Goal: Information Seeking & Learning: Learn about a topic

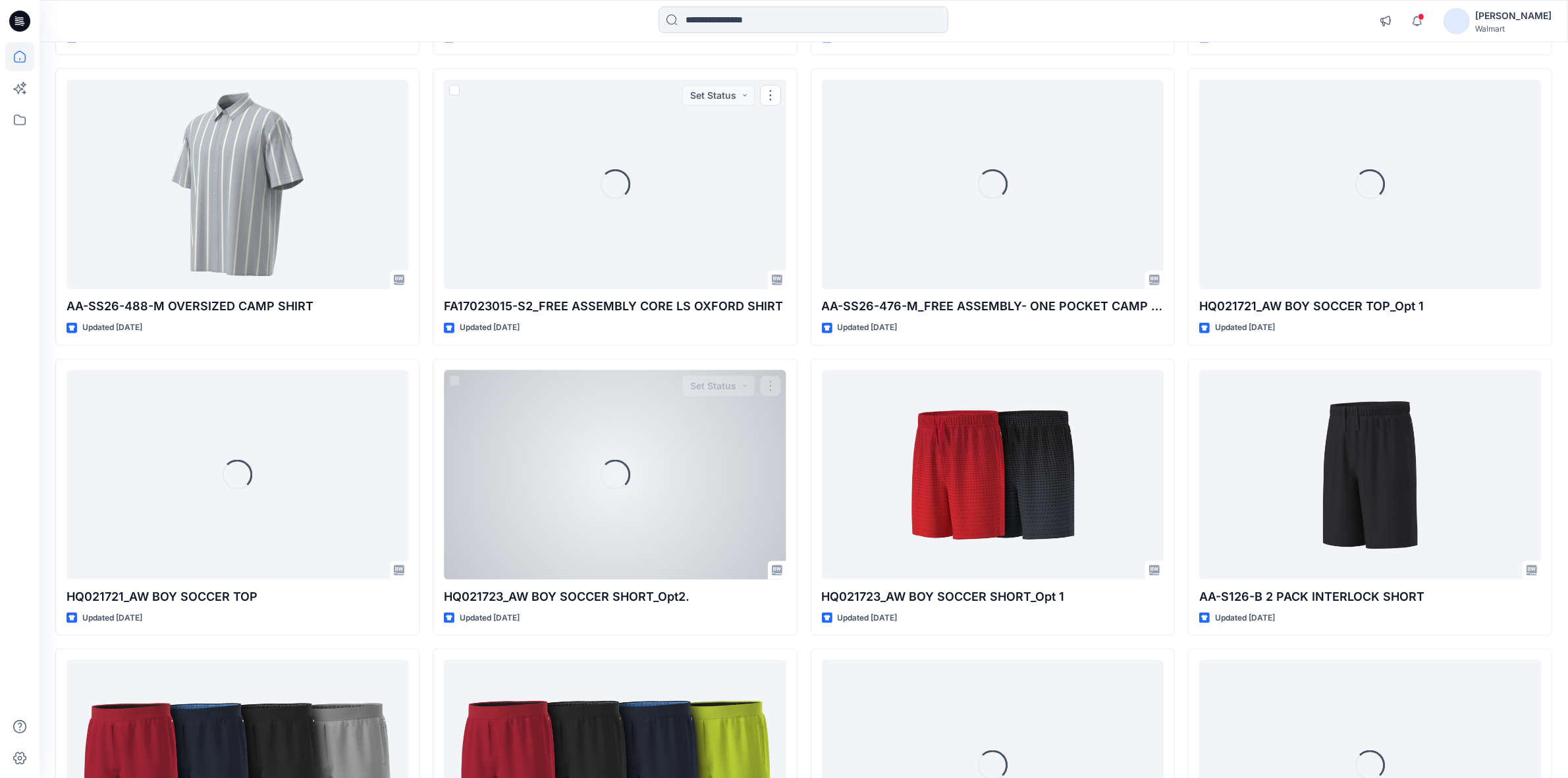
scroll to position [2022, 0]
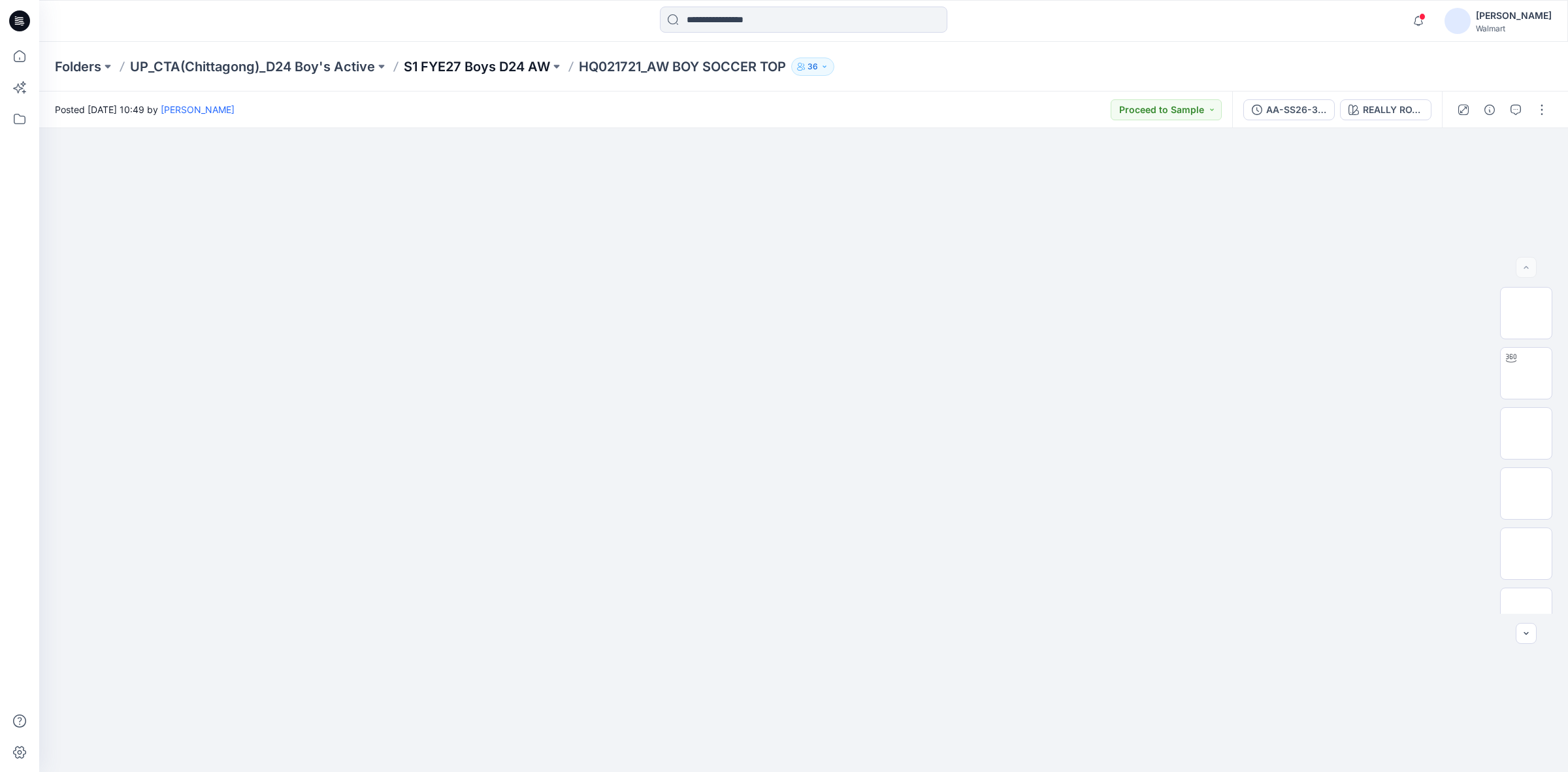
click at [446, 57] on p "S1 FYE27 Boys D24 AW" at bounding box center [477, 66] width 147 height 18
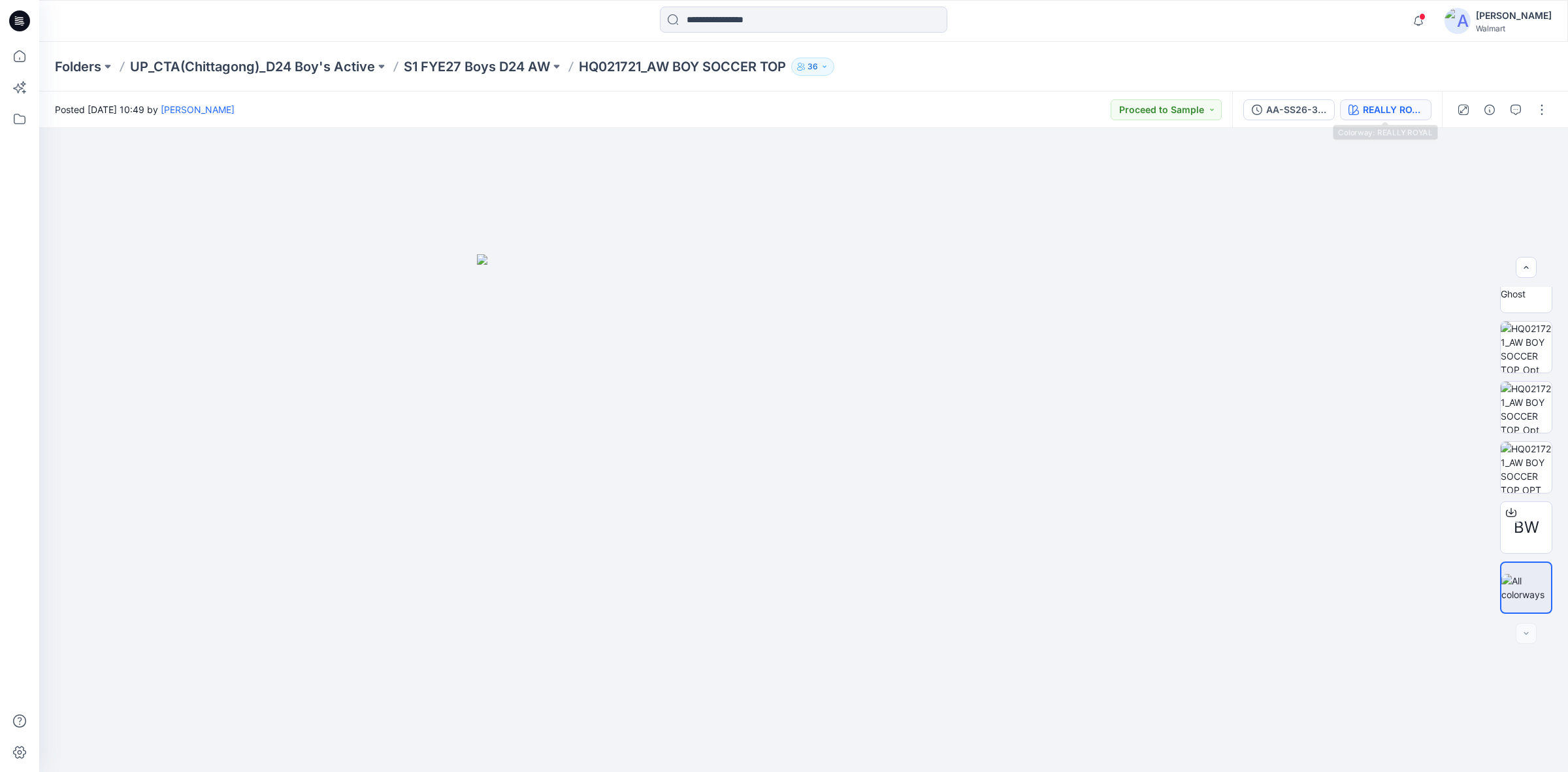
click at [1370, 102] on div "REALLY ROYAL" at bounding box center [1393, 109] width 60 height 14
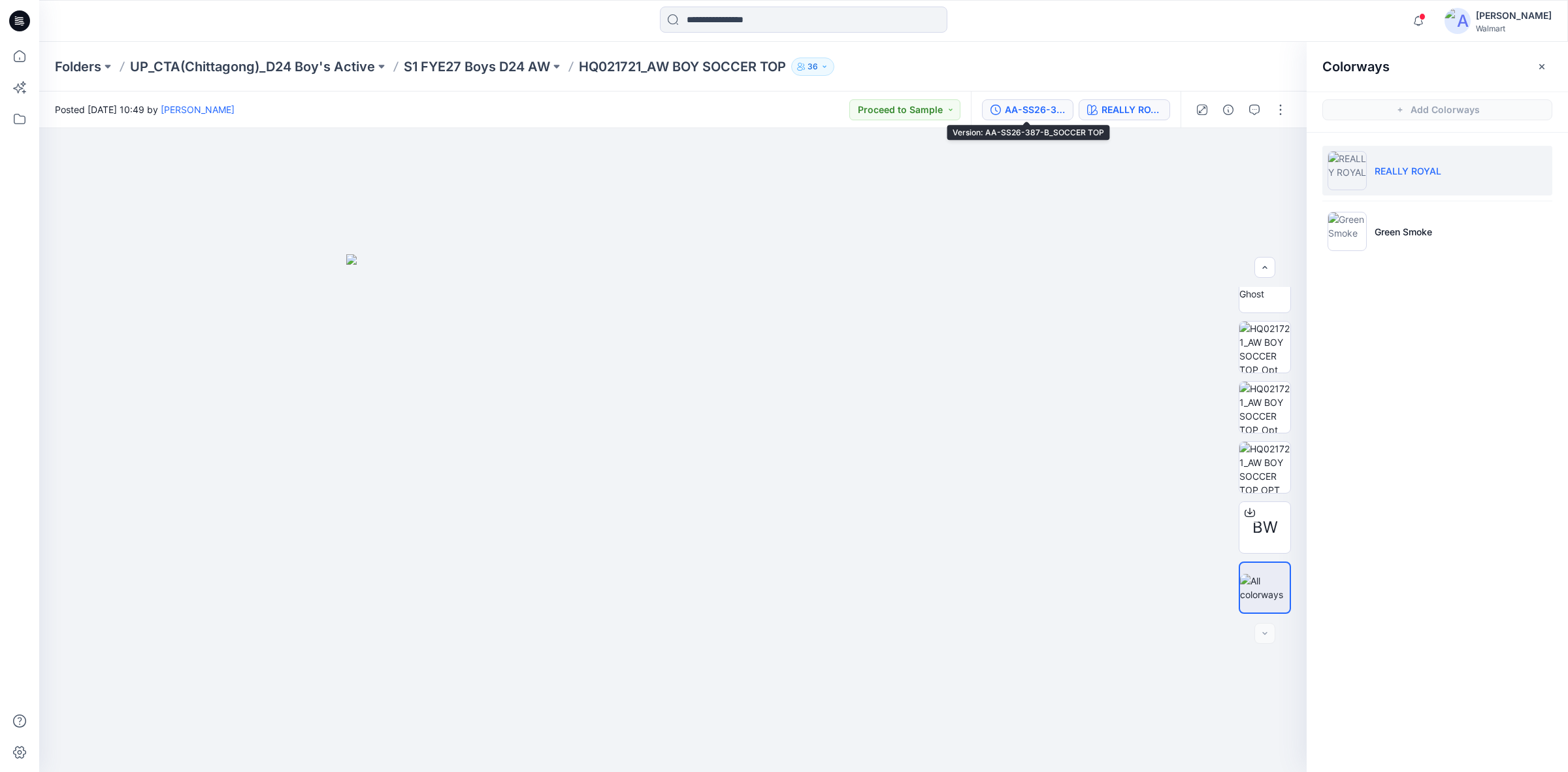
click at [1066, 108] on button "AA-SS26-387-B_SOCCER TOP" at bounding box center [1028, 110] width 92 height 21
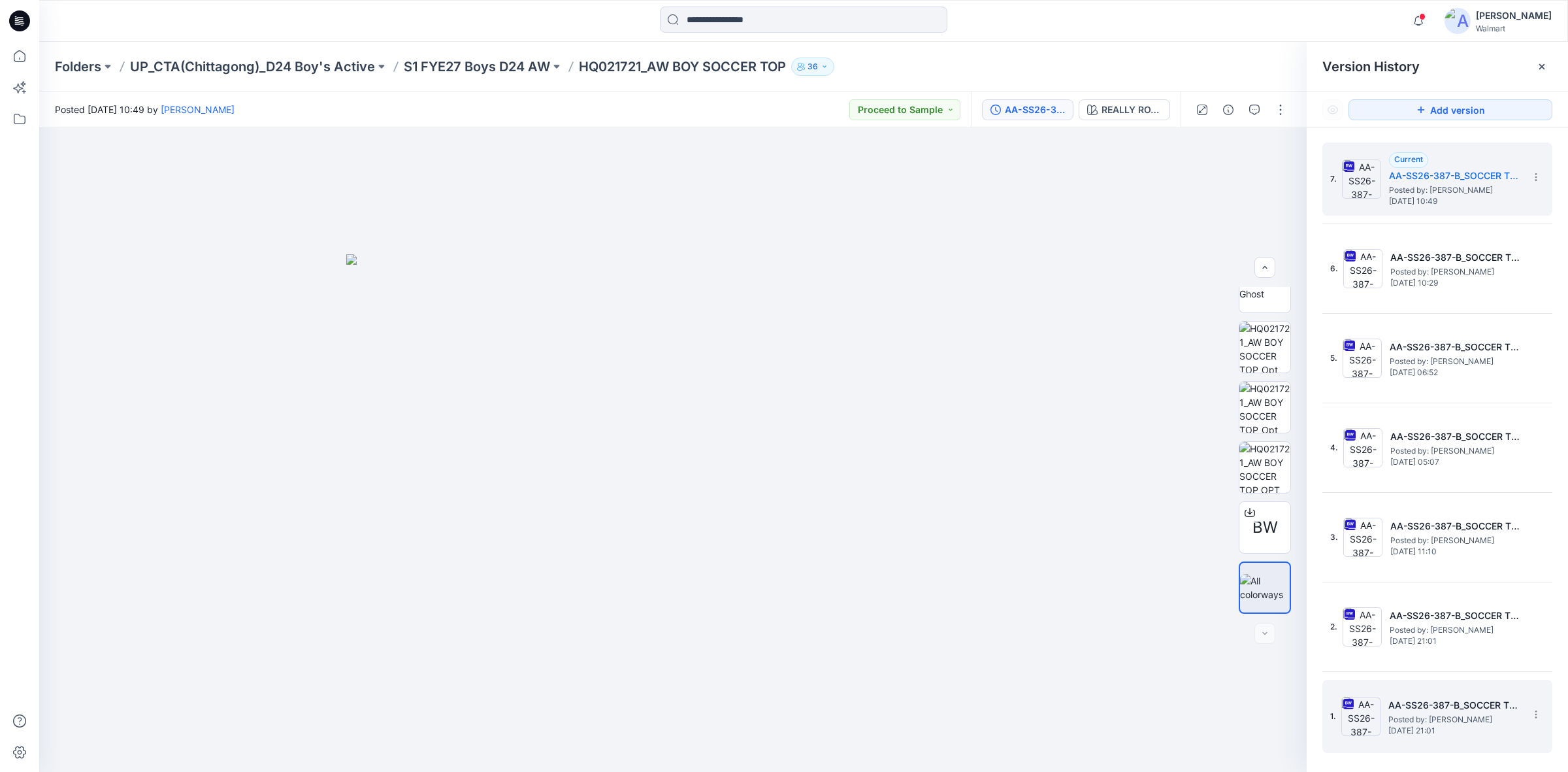
click at [1442, 704] on h5 "AA-SS26-387-B_SOCCER TOP-" at bounding box center [1454, 705] width 131 height 16
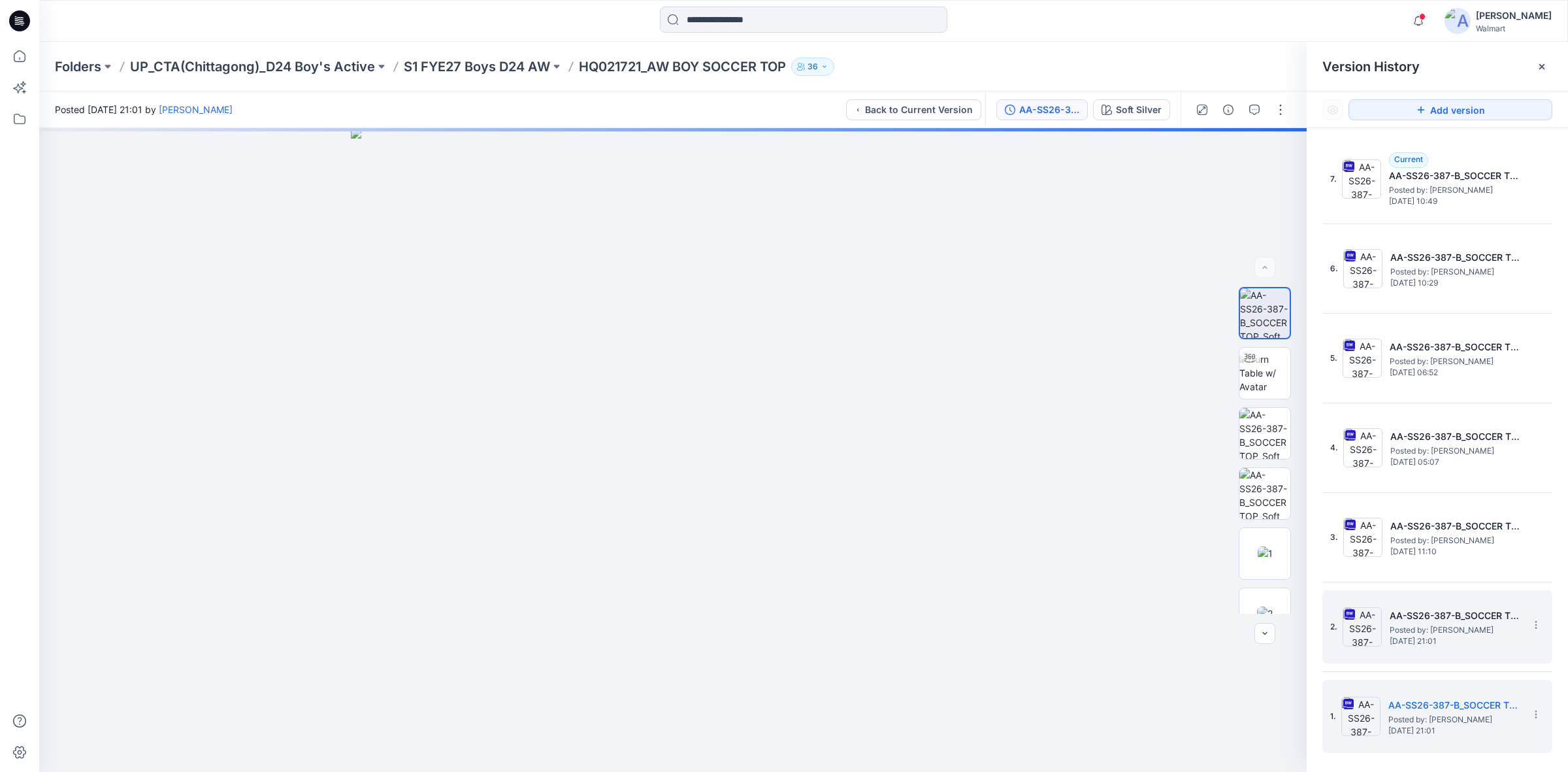
click at [1479, 629] on span "Posted by: [PERSON_NAME]" at bounding box center [1455, 629] width 131 height 13
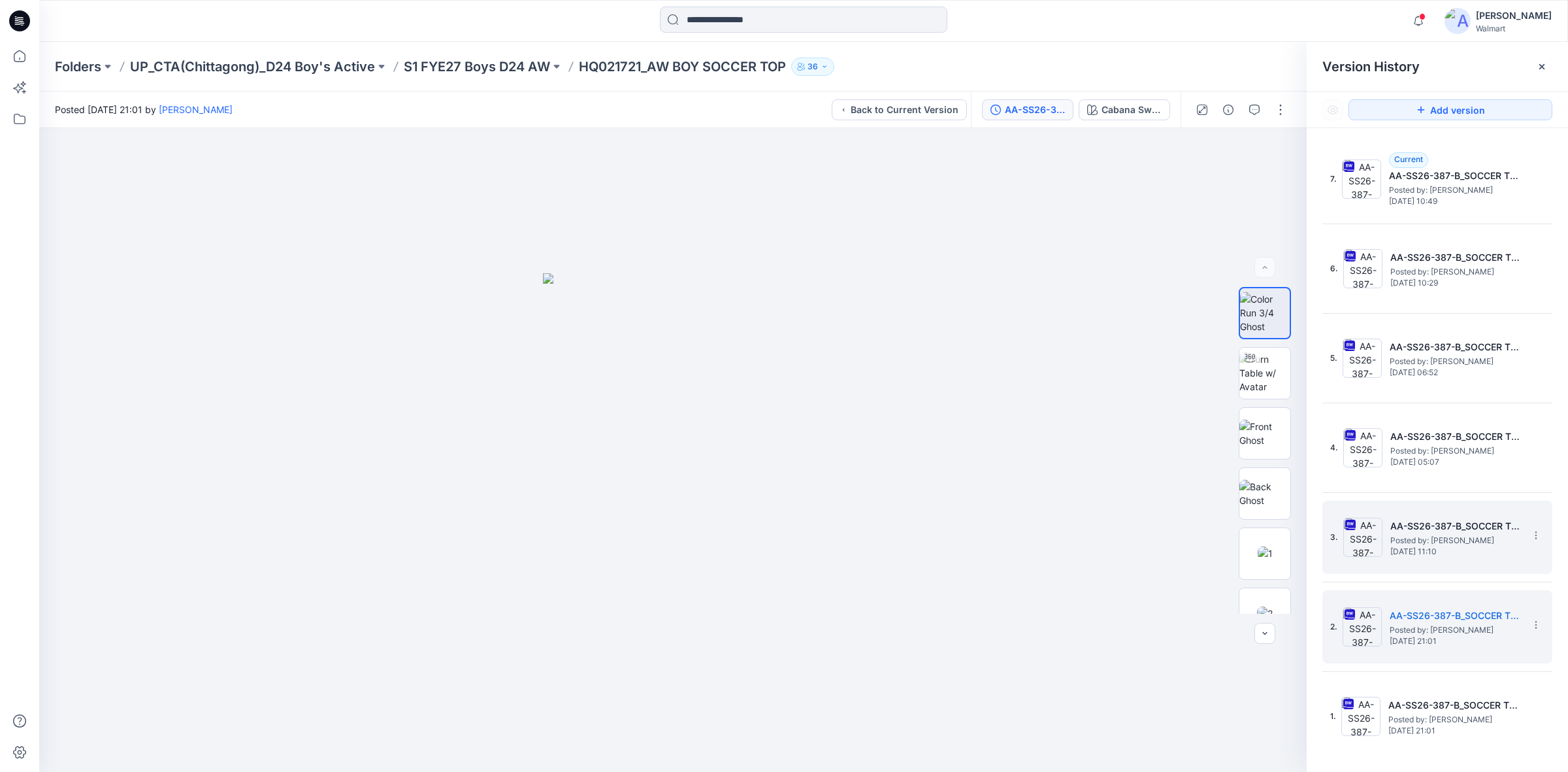
click at [1475, 534] on span "Posted by: [PERSON_NAME]" at bounding box center [1456, 540] width 131 height 13
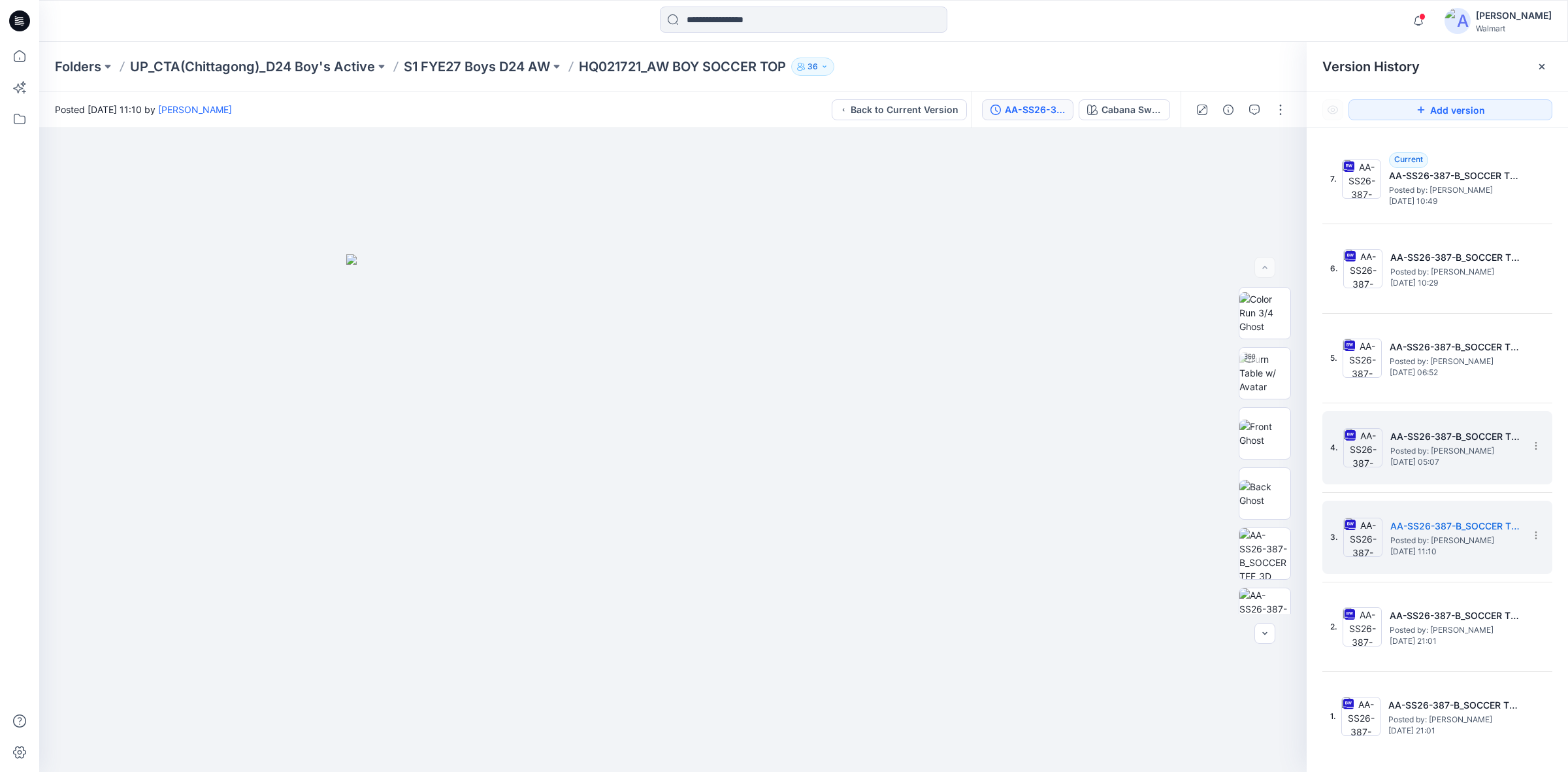
click at [1464, 447] on span "Posted by: [PERSON_NAME]" at bounding box center [1456, 450] width 131 height 13
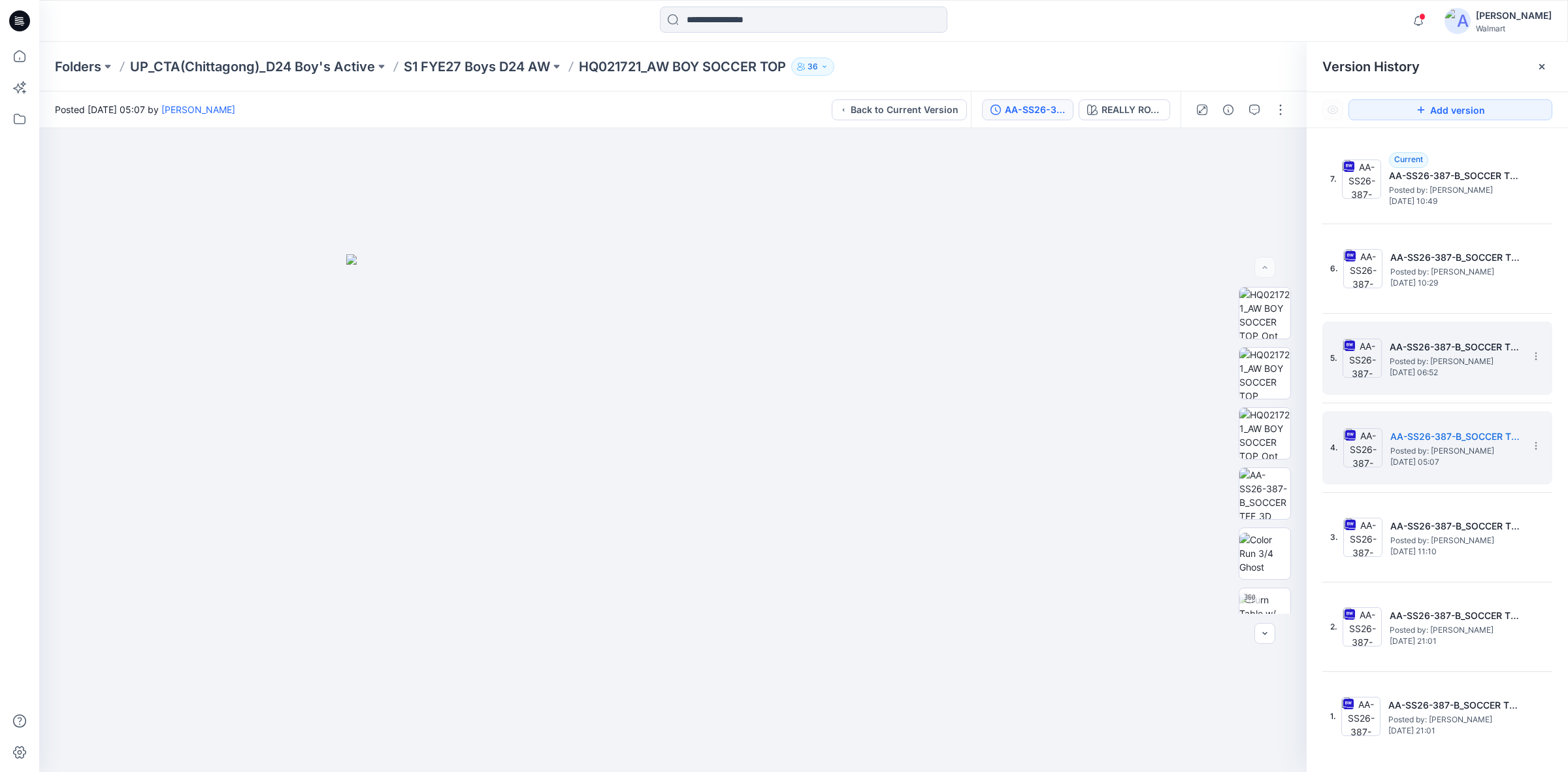
click at [1474, 374] on span "[DATE] 06:52" at bounding box center [1455, 372] width 131 height 9
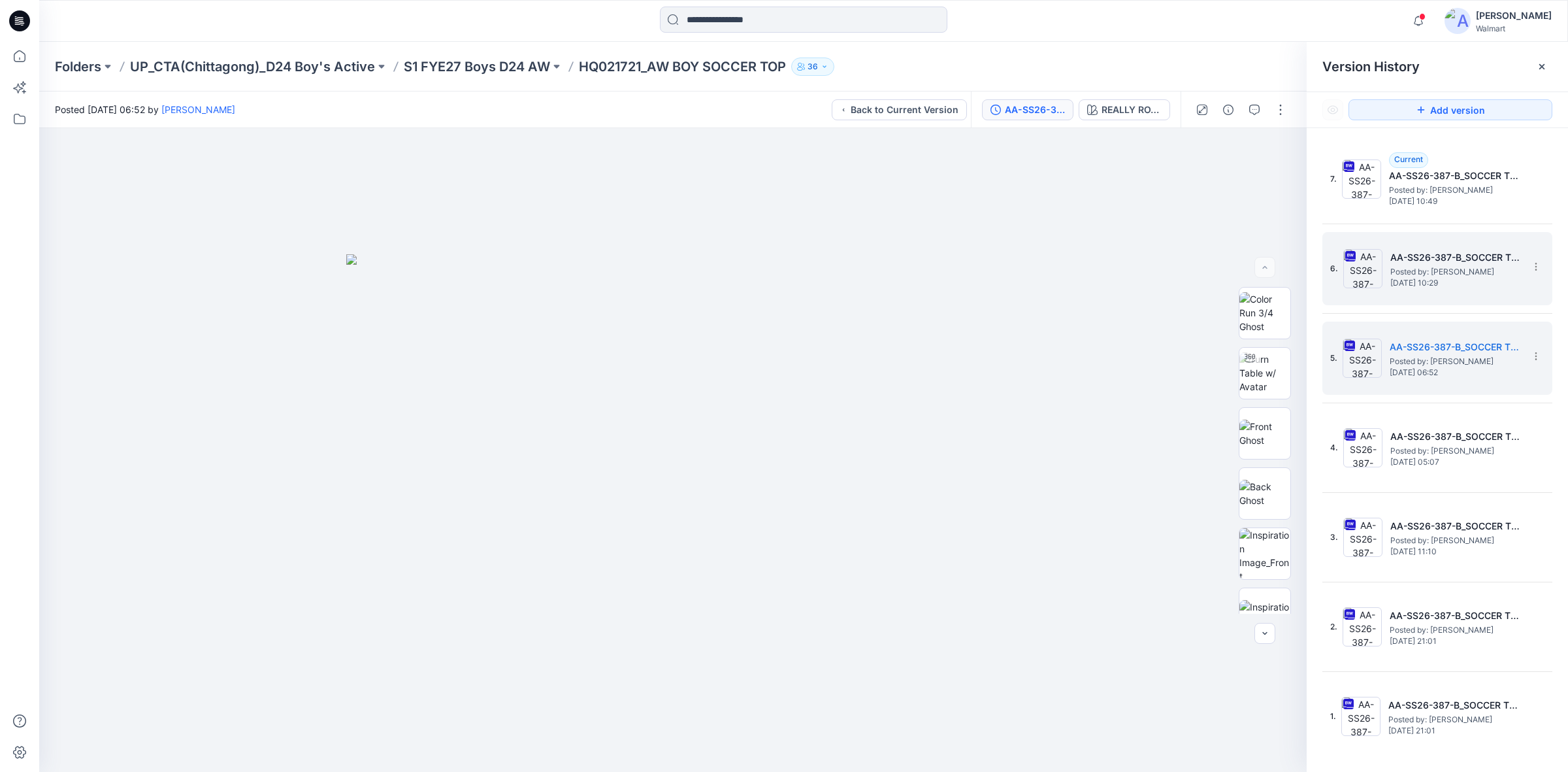
click at [1445, 283] on span "[DATE] 10:29" at bounding box center [1456, 283] width 131 height 9
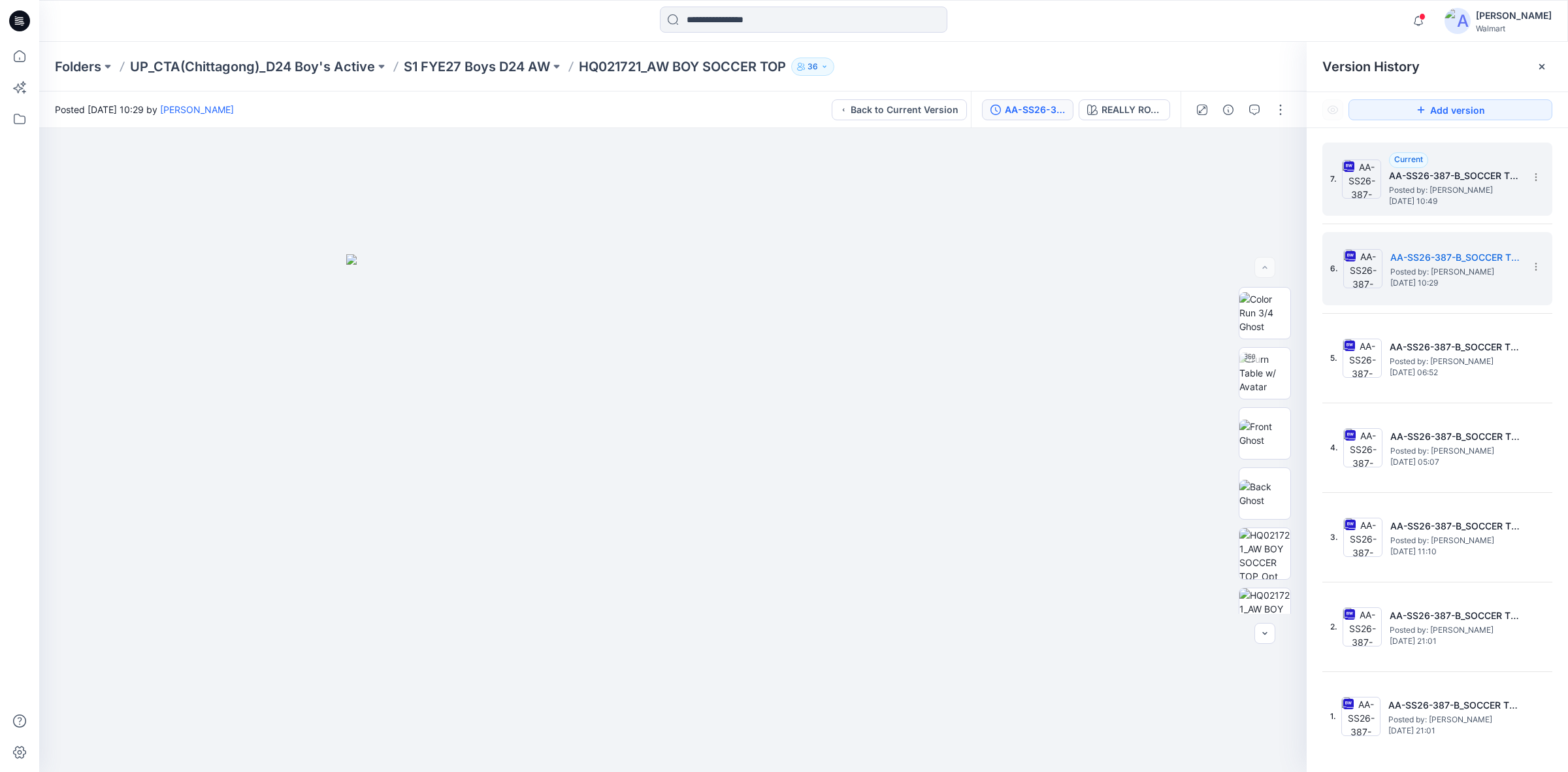
click at [1429, 201] on span "[DATE] 10:49" at bounding box center [1454, 201] width 131 height 9
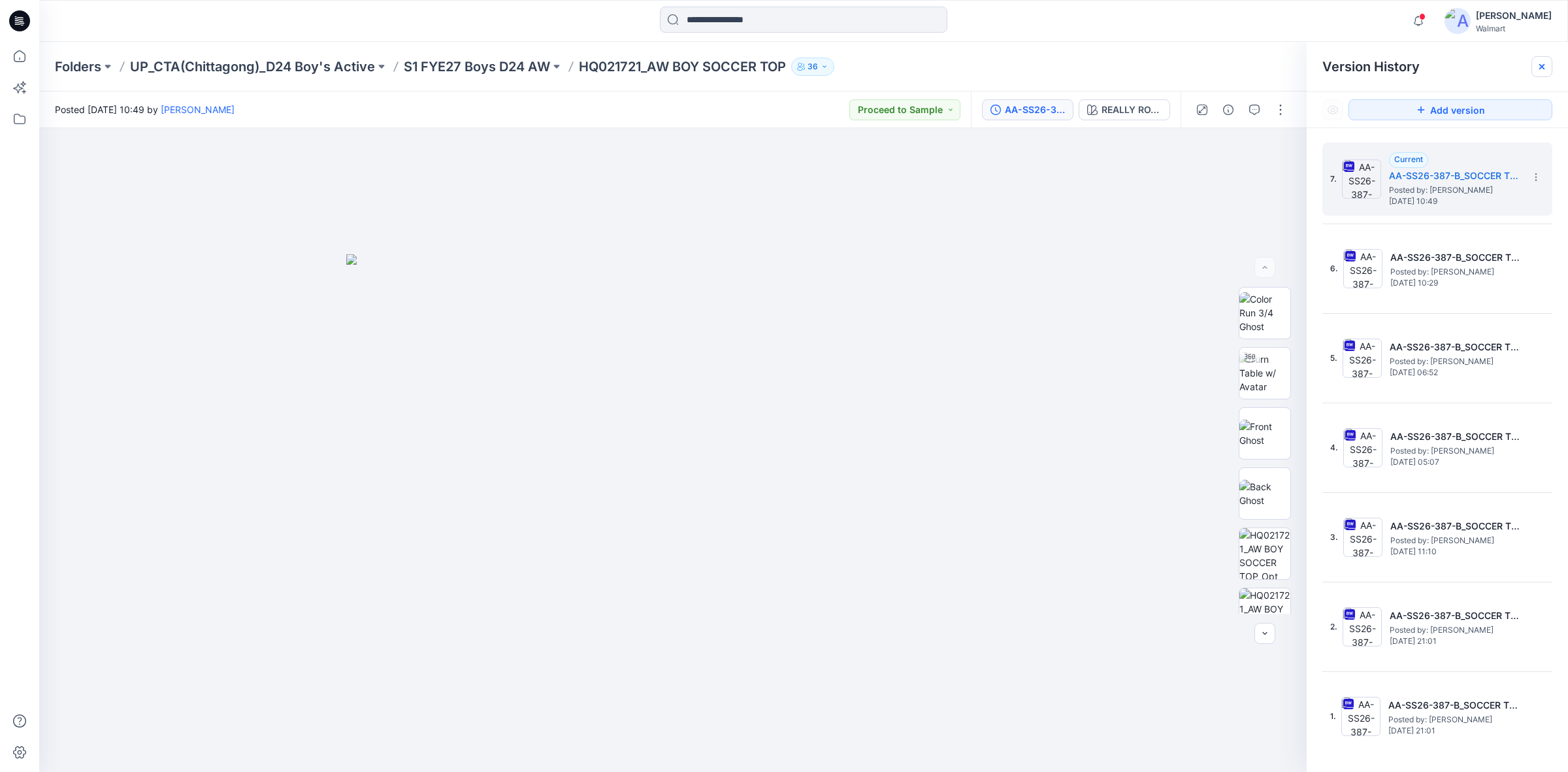
click at [1545, 69] on icon at bounding box center [1542, 67] width 11 height 11
